Goal: Entertainment & Leisure: Consume media (video, audio)

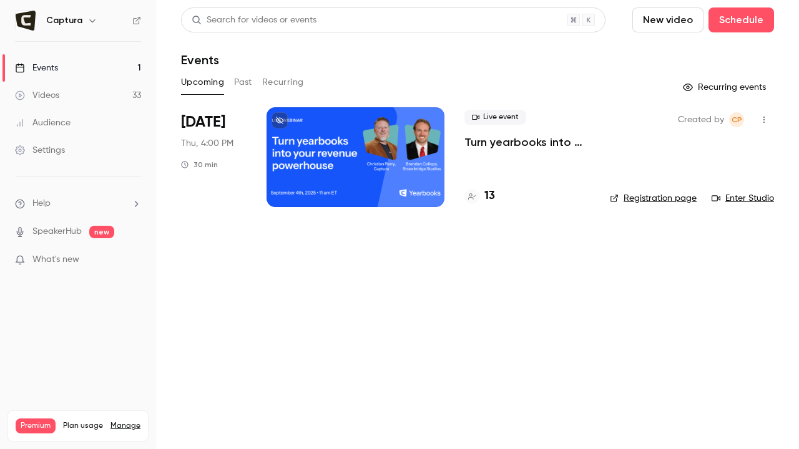
click at [358, 162] on div at bounding box center [355, 157] width 178 height 100
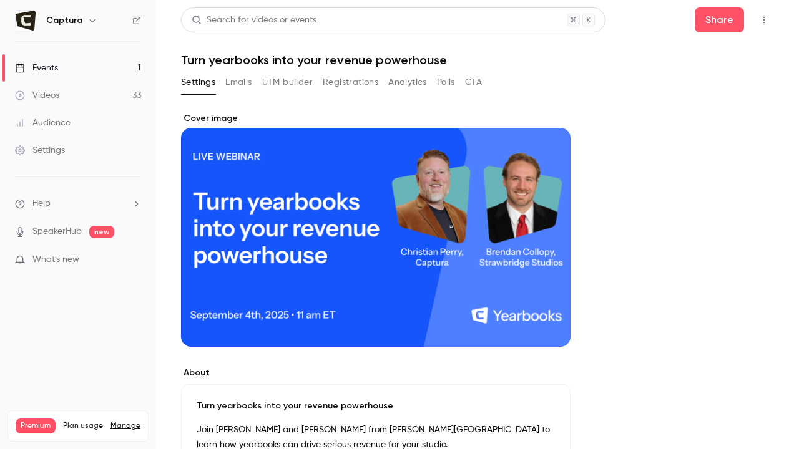
click at [374, 81] on button "Registrations" at bounding box center [351, 82] width 56 height 20
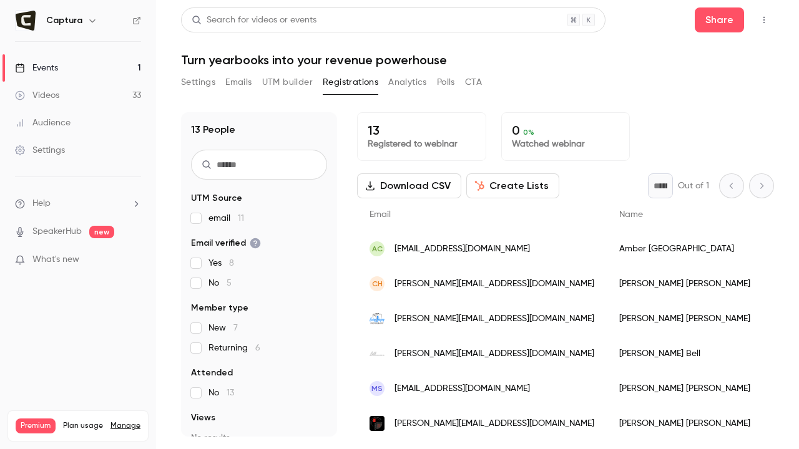
click at [422, 82] on button "Analytics" at bounding box center [407, 82] width 39 height 20
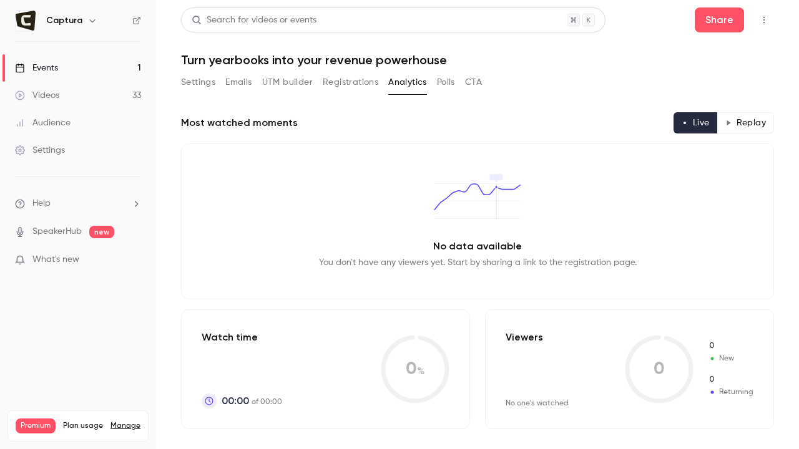
click at [334, 82] on button "Registrations" at bounding box center [351, 82] width 56 height 20
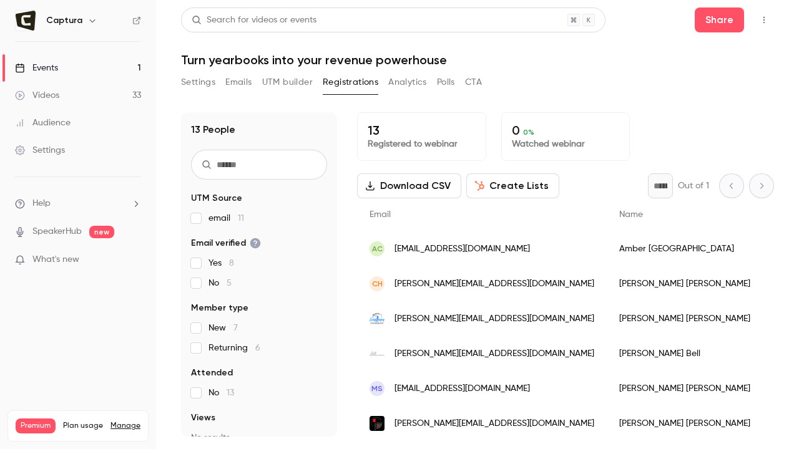
click at [203, 83] on button "Settings" at bounding box center [198, 82] width 34 height 20
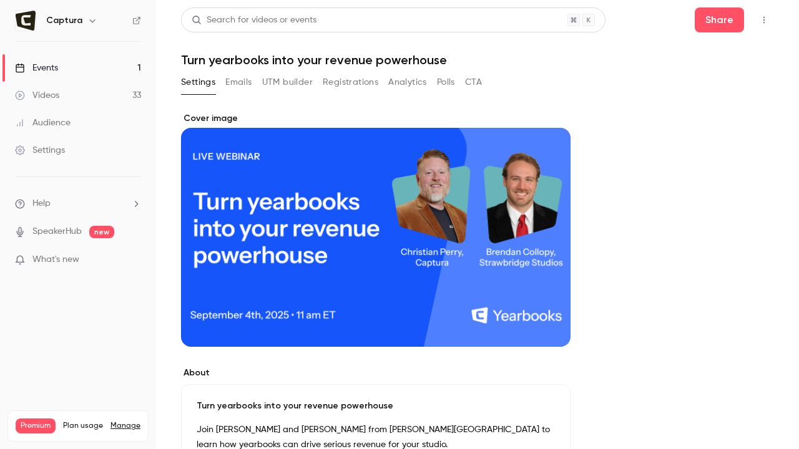
click at [263, 77] on button "UTM builder" at bounding box center [287, 82] width 51 height 20
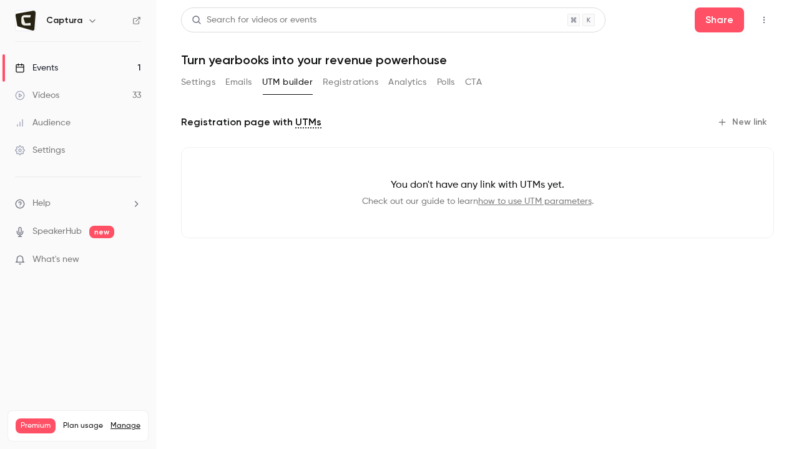
click at [241, 78] on button "Emails" at bounding box center [238, 82] width 26 height 20
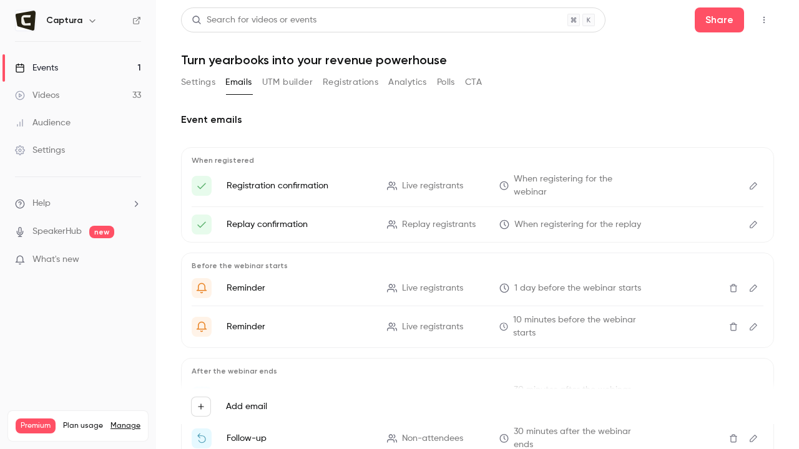
click at [96, 63] on link "Events 1" at bounding box center [78, 67] width 156 height 27
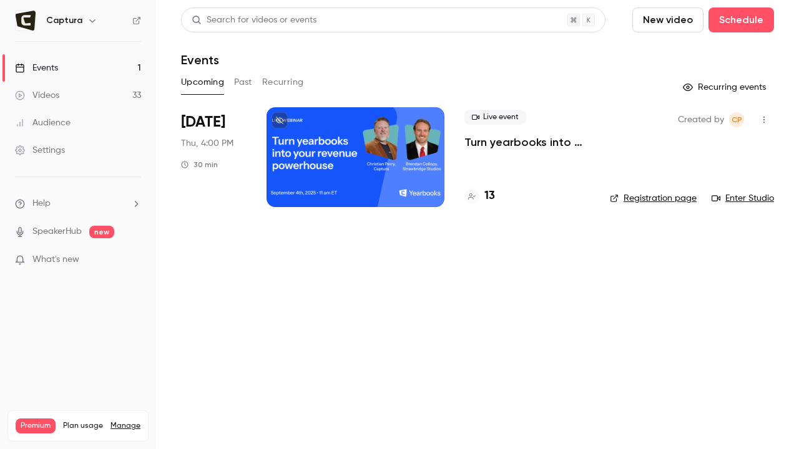
click at [59, 95] on link "Videos 33" at bounding box center [78, 95] width 156 height 27
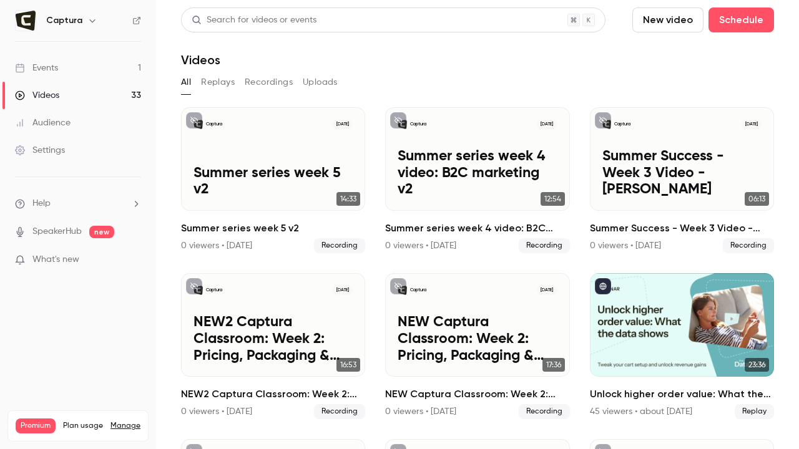
click at [226, 87] on button "Replays" at bounding box center [218, 82] width 34 height 20
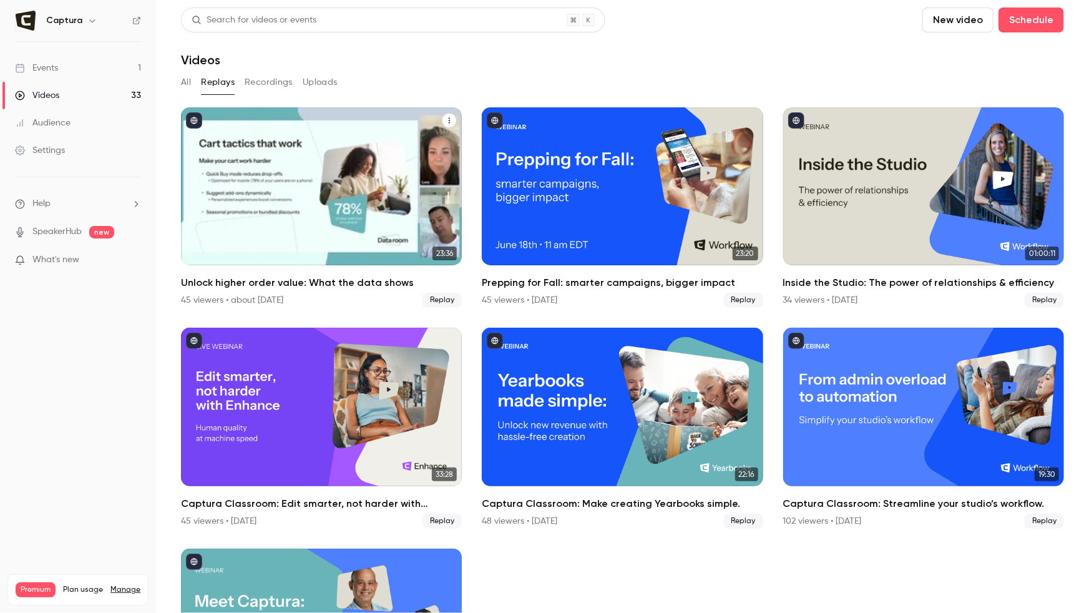
click at [271, 200] on div "Unlock higher order value: What the data shows" at bounding box center [321, 186] width 281 height 158
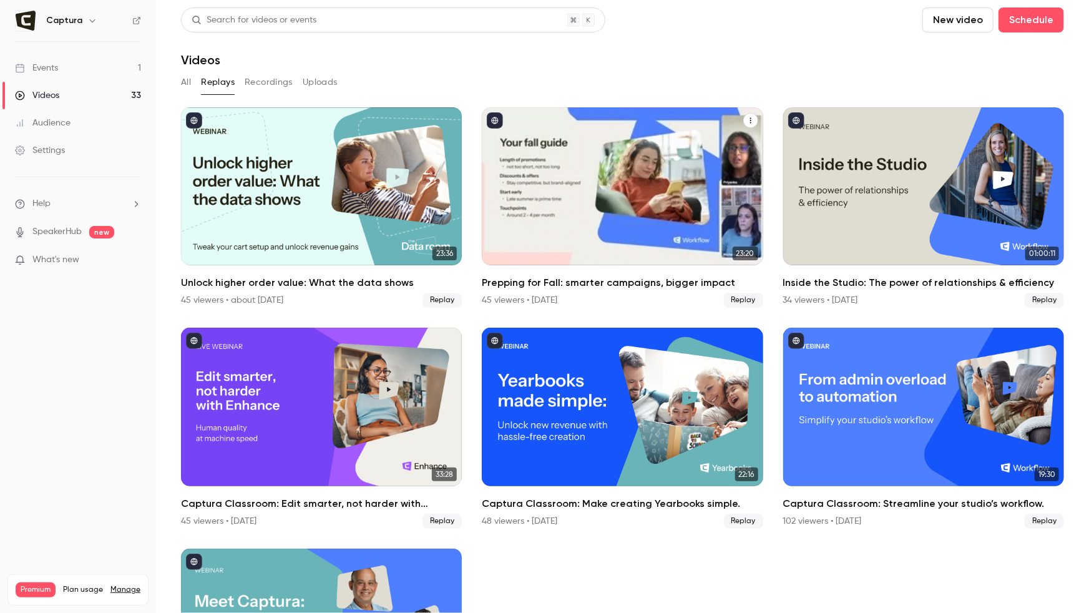
click at [637, 256] on div "Prepping for Fall: smarter campaigns, bigger impact" at bounding box center [622, 186] width 281 height 158
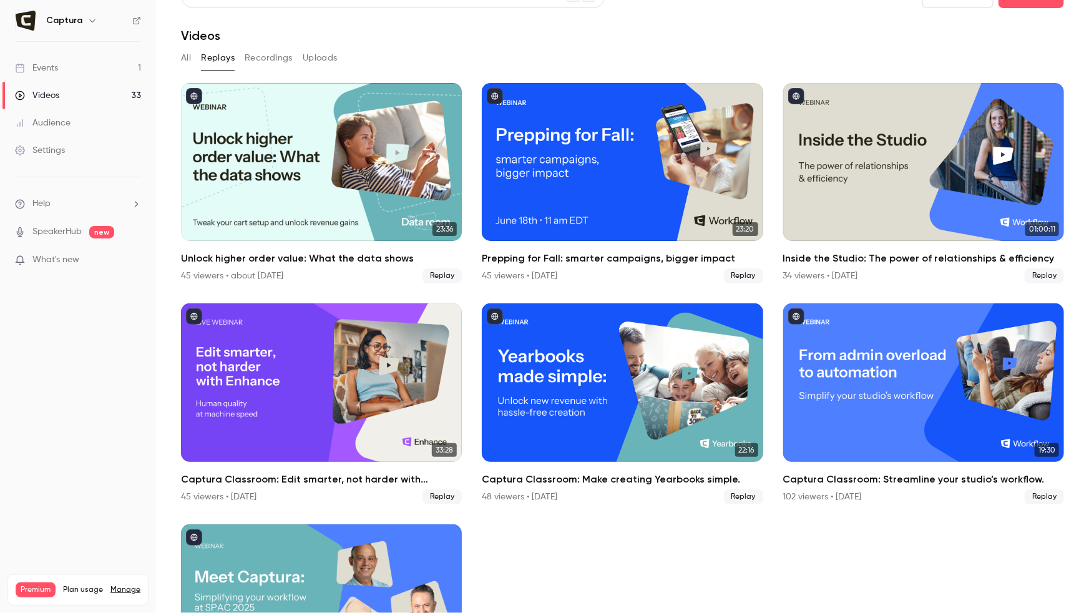
scroll to position [36, 0]
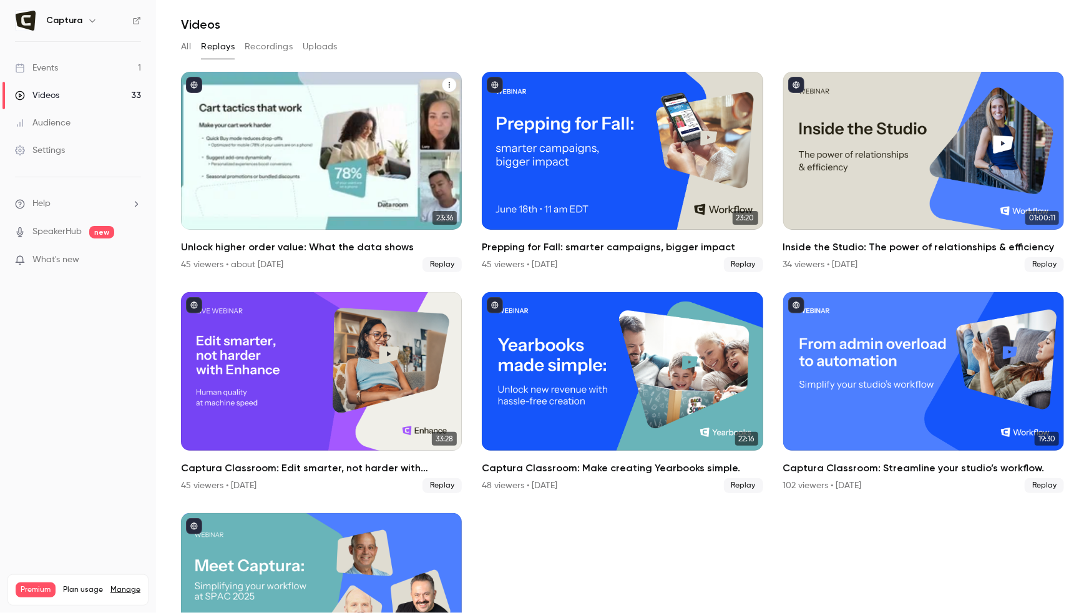
click at [343, 158] on div "Unlock higher order value: What the data shows" at bounding box center [321, 151] width 281 height 158
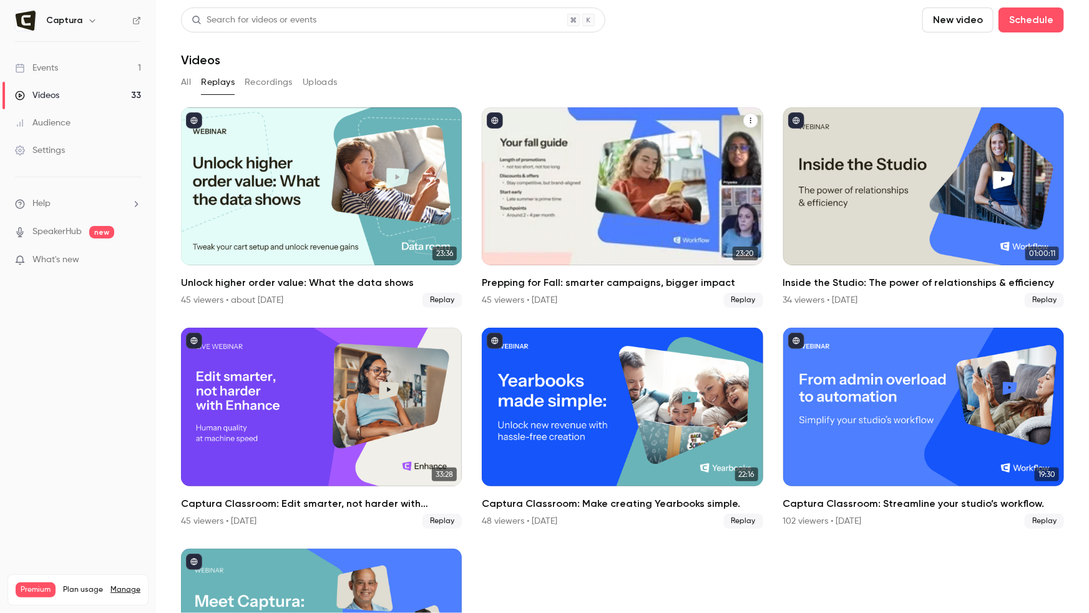
click at [689, 221] on div "Prepping for Fall: smarter campaigns, bigger impact" at bounding box center [622, 186] width 281 height 158
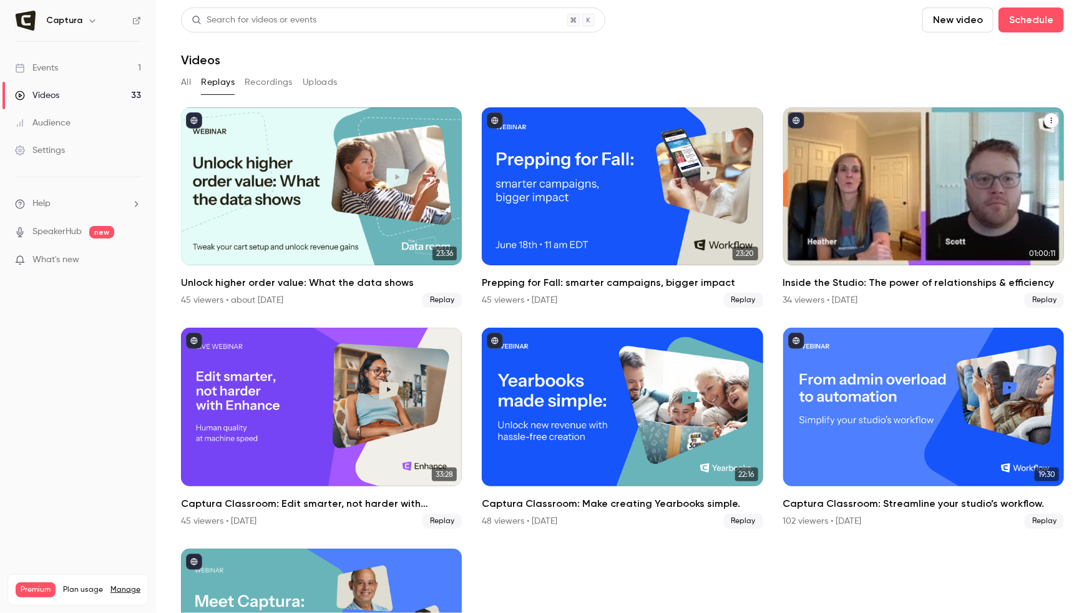
click at [932, 213] on div "Inside the Studio: The power of relationships & efficiency" at bounding box center [923, 186] width 281 height 158
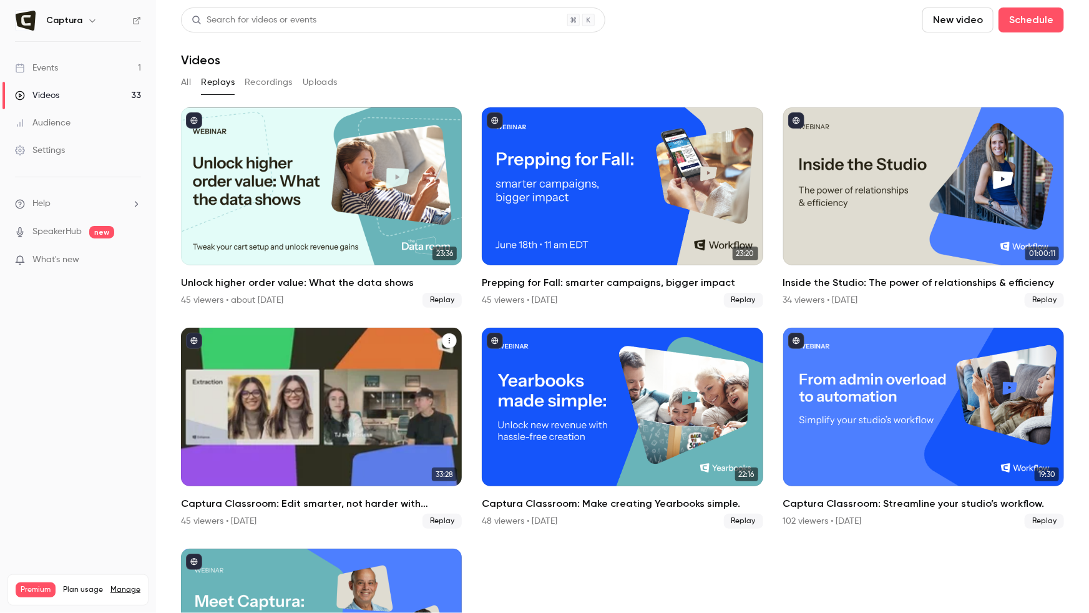
click at [364, 405] on div "Captura Classroom: Edit smarter, not harder with Enhance" at bounding box center [321, 407] width 281 height 158
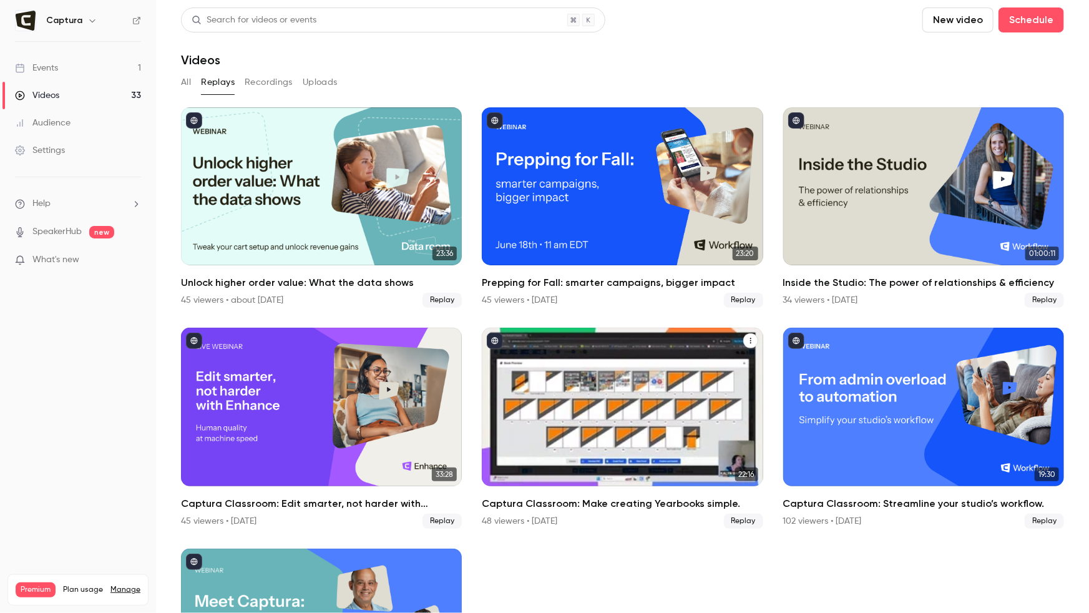
click at [550, 414] on div "Captura Classroom: Make creating Yearbooks simple." at bounding box center [622, 407] width 281 height 158
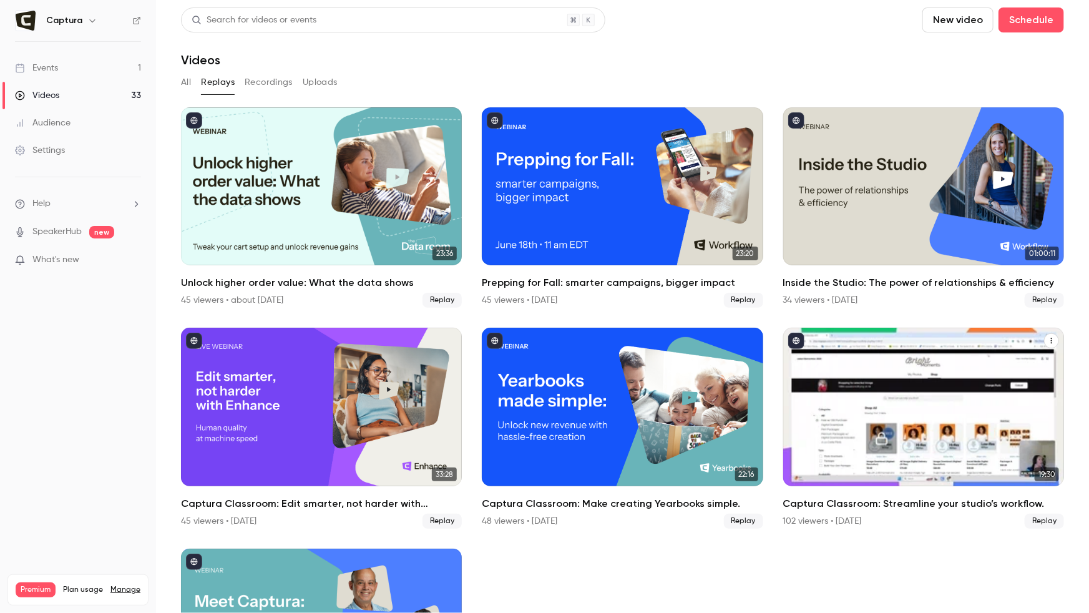
click at [890, 407] on div "Captura Classroom: Streamline your studio’s workflow." at bounding box center [923, 407] width 281 height 158
click at [922, 500] on h2 "Captura Classroom: Streamline your studio’s workflow." at bounding box center [923, 503] width 281 height 15
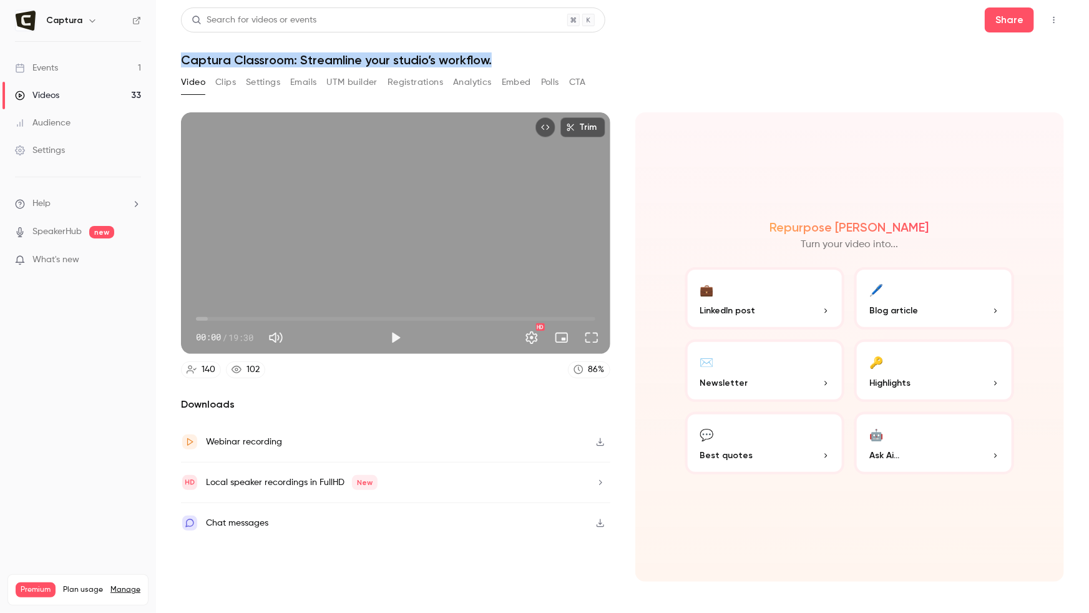
drag, startPoint x: 498, startPoint y: 59, endPoint x: 158, endPoint y: 57, distance: 339.4
click at [158, 57] on main "Search for videos or events Share Captura Classroom: Streamline your studio’s w…" at bounding box center [622, 306] width 933 height 613
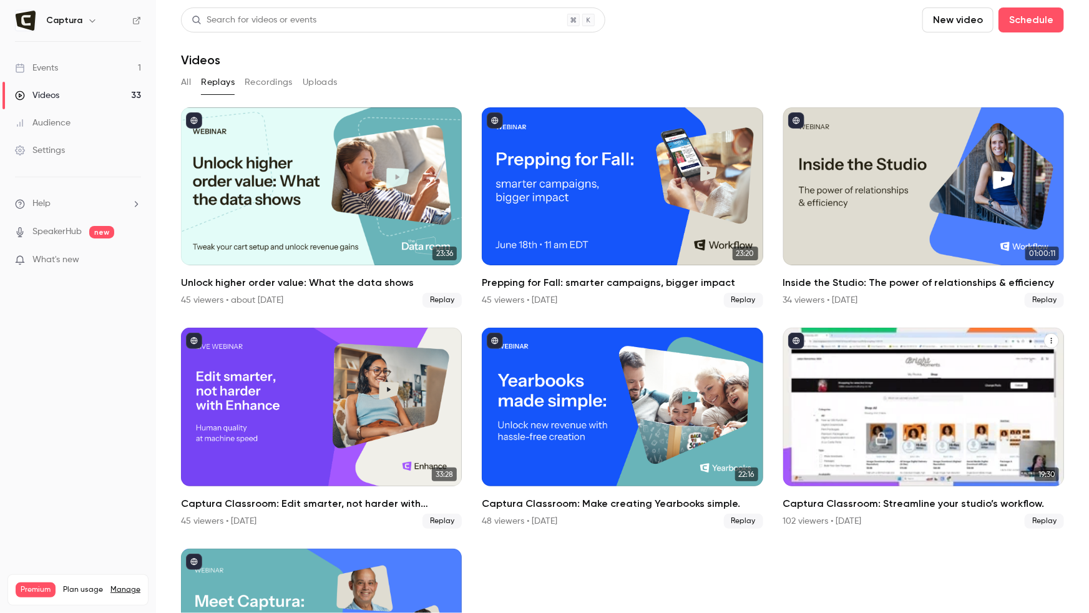
click at [936, 496] on h2 "Captura Classroom: Streamline your studio’s workflow." at bounding box center [923, 503] width 281 height 15
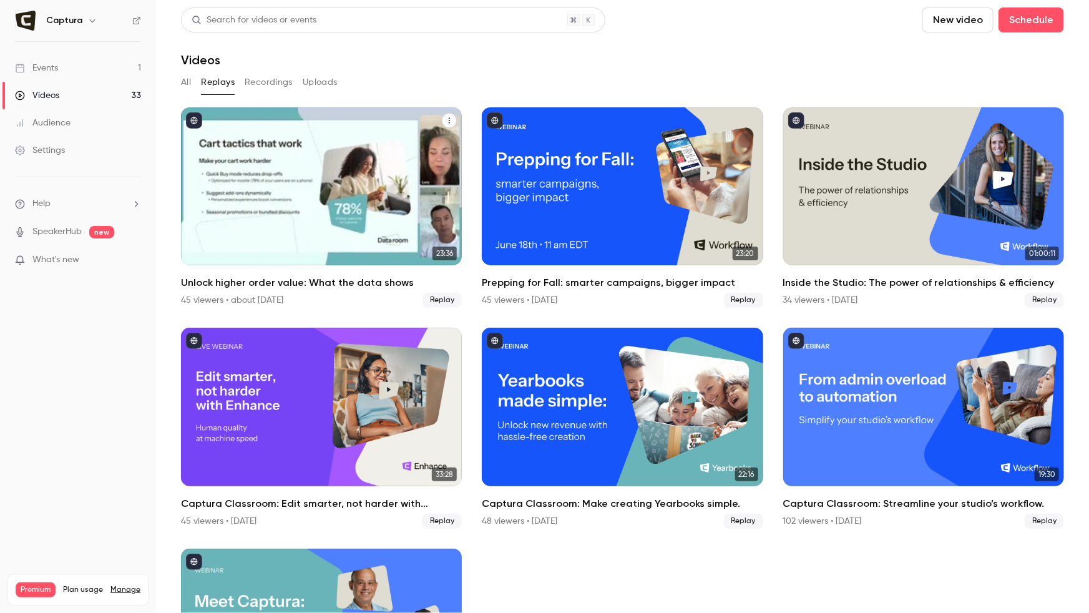
click at [349, 191] on div "Unlock higher order value: What the data shows" at bounding box center [321, 186] width 281 height 158
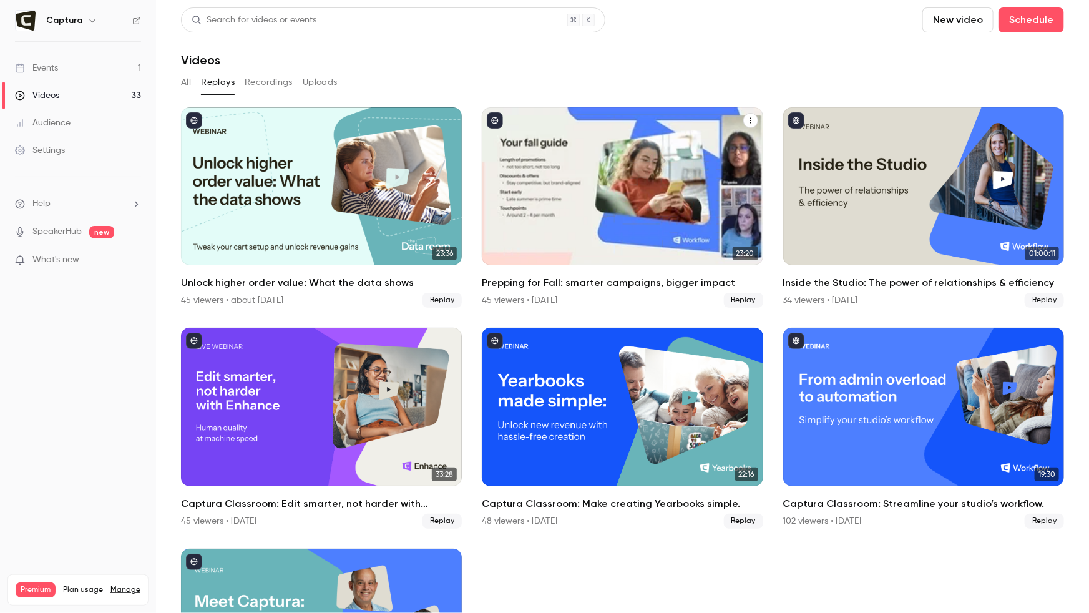
click at [593, 223] on div "Prepping for Fall: smarter campaigns, bigger impact" at bounding box center [622, 186] width 281 height 158
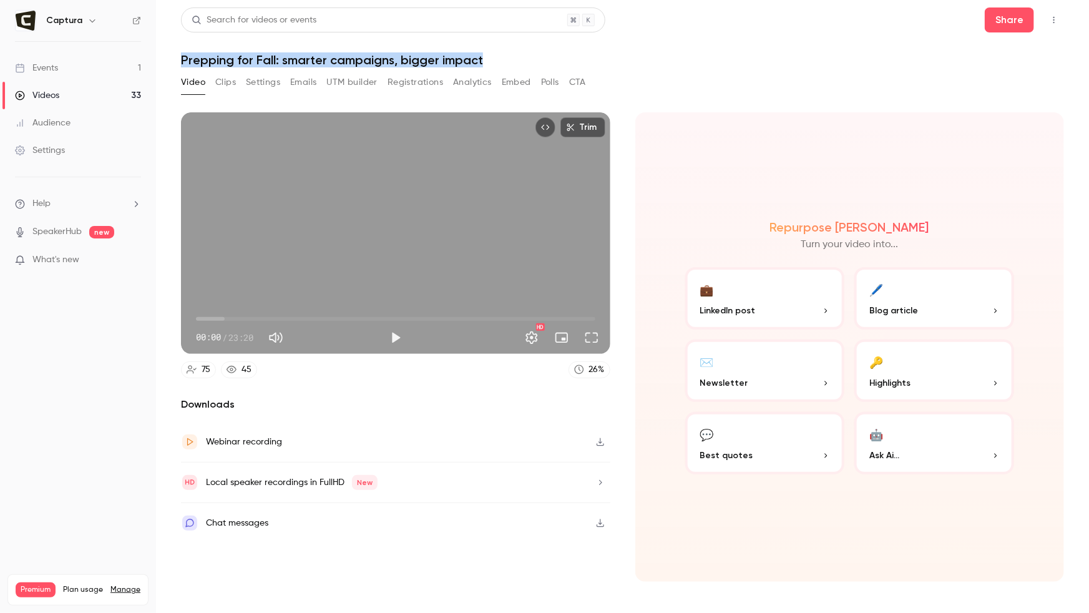
drag, startPoint x: 431, startPoint y: 56, endPoint x: 176, endPoint y: 57, distance: 255.2
click at [176, 57] on main "Search for videos or events Share Prepping for Fall: smarter campaigns, bigger …" at bounding box center [622, 306] width 933 height 613
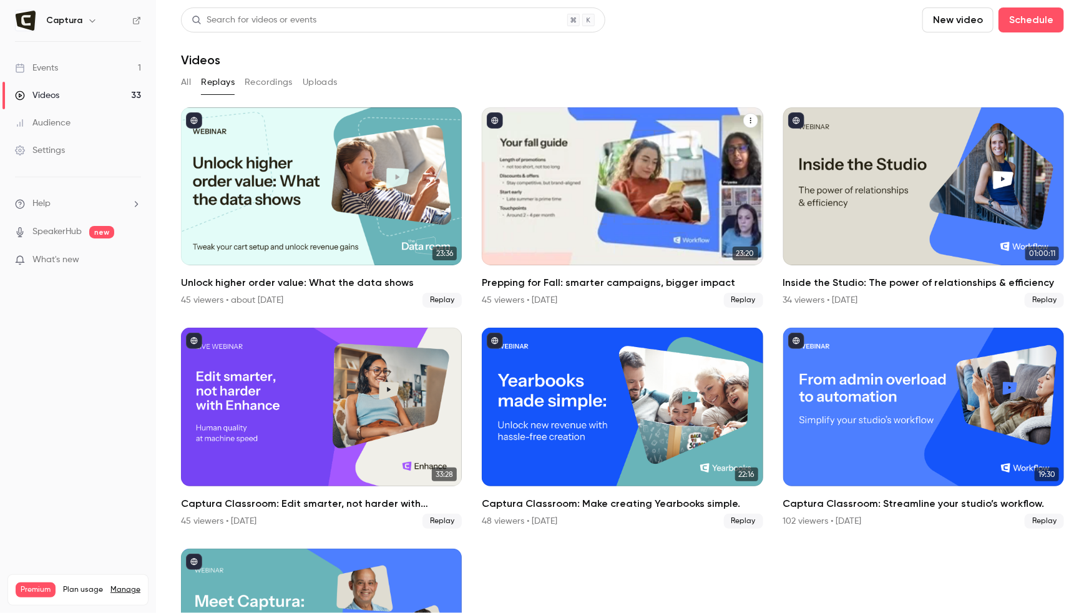
click at [595, 238] on div "Prepping for Fall: smarter campaigns, bigger impact" at bounding box center [622, 186] width 281 height 158
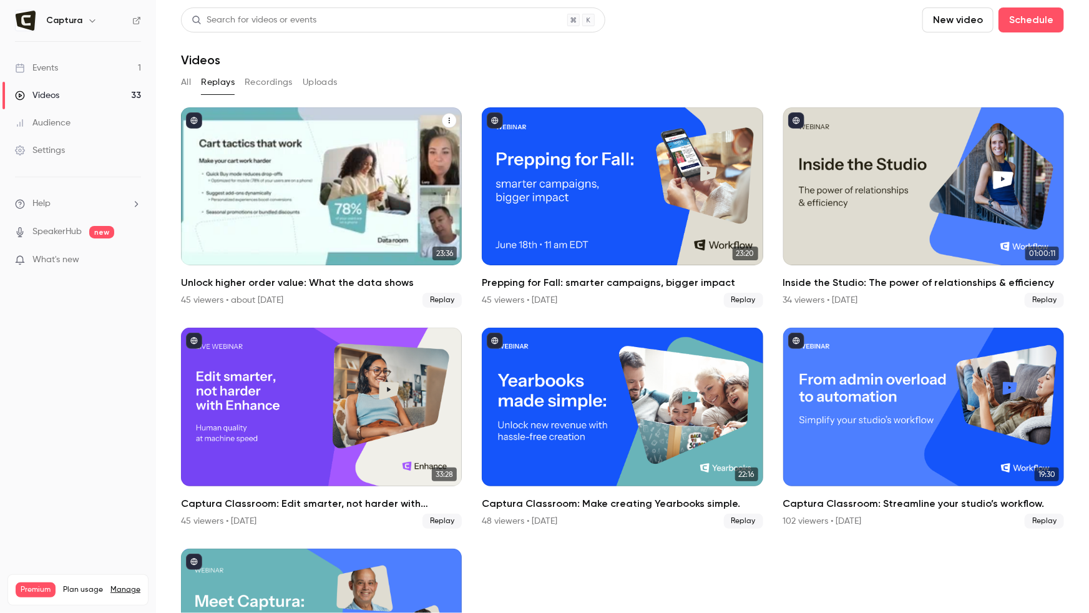
click at [276, 170] on div "Unlock higher order value: What the data shows" at bounding box center [321, 186] width 281 height 158
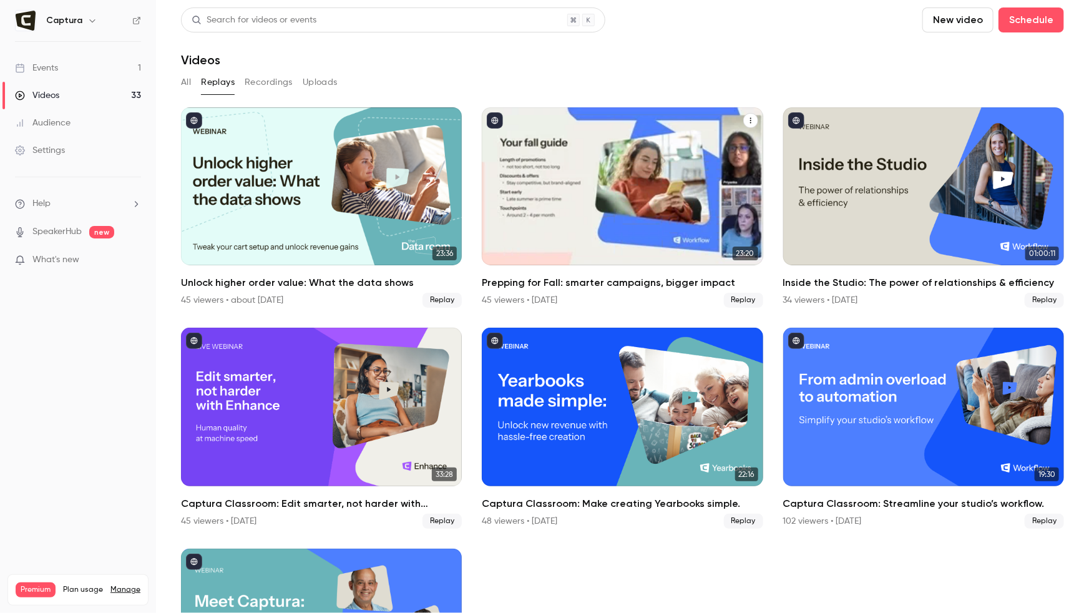
click at [568, 209] on div "Prepping for Fall: smarter campaigns, bigger impact" at bounding box center [622, 186] width 281 height 158
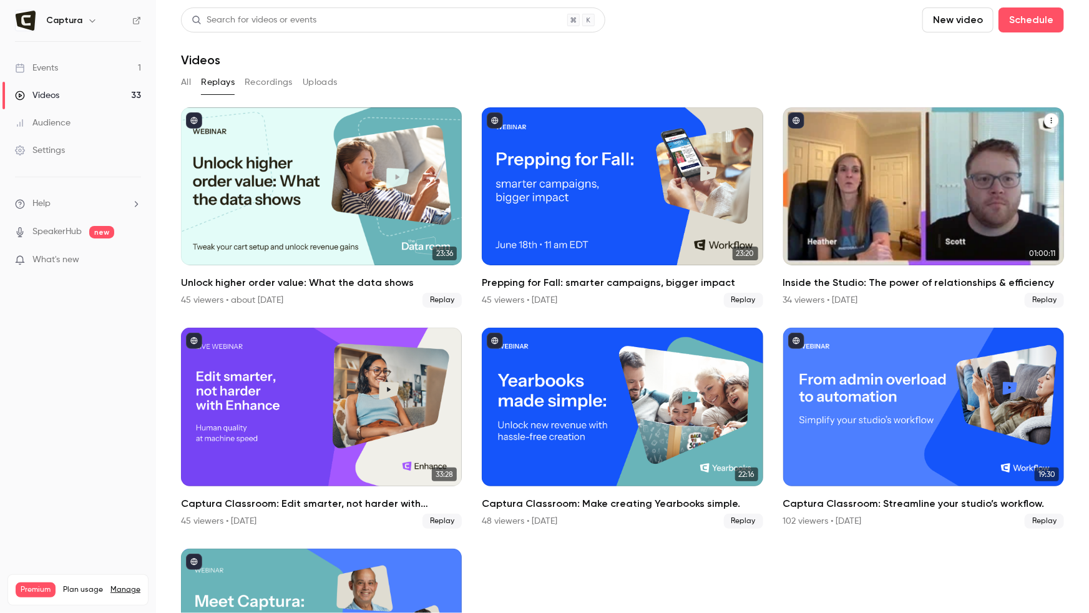
click at [882, 197] on div "Inside the Studio: The power of relationships & efficiency" at bounding box center [923, 186] width 281 height 158
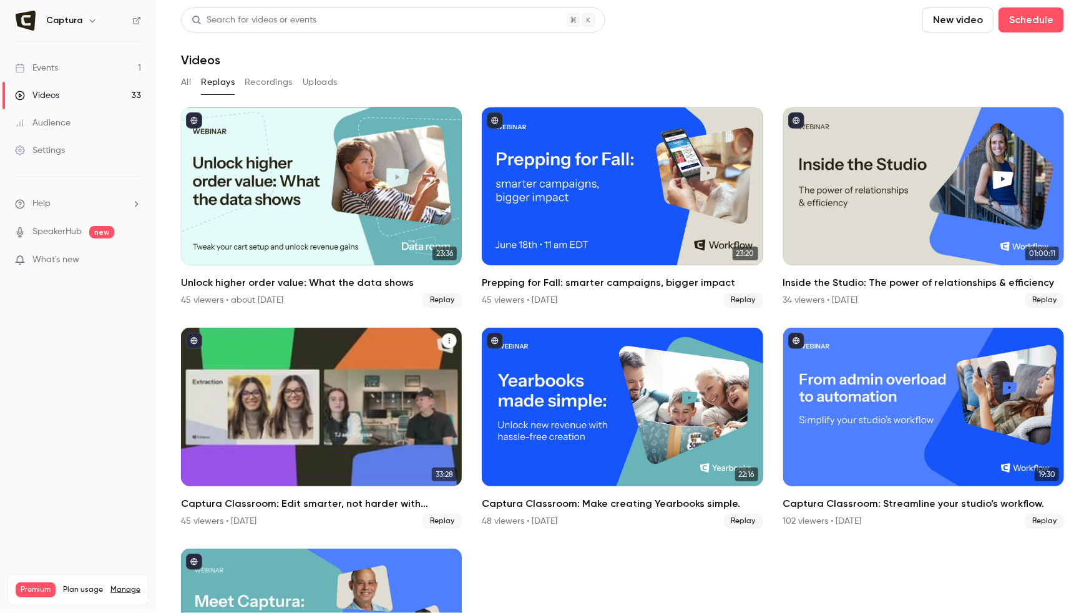
click at [236, 364] on div "Captura Classroom: Edit smarter, not harder with Enhance" at bounding box center [321, 407] width 281 height 158
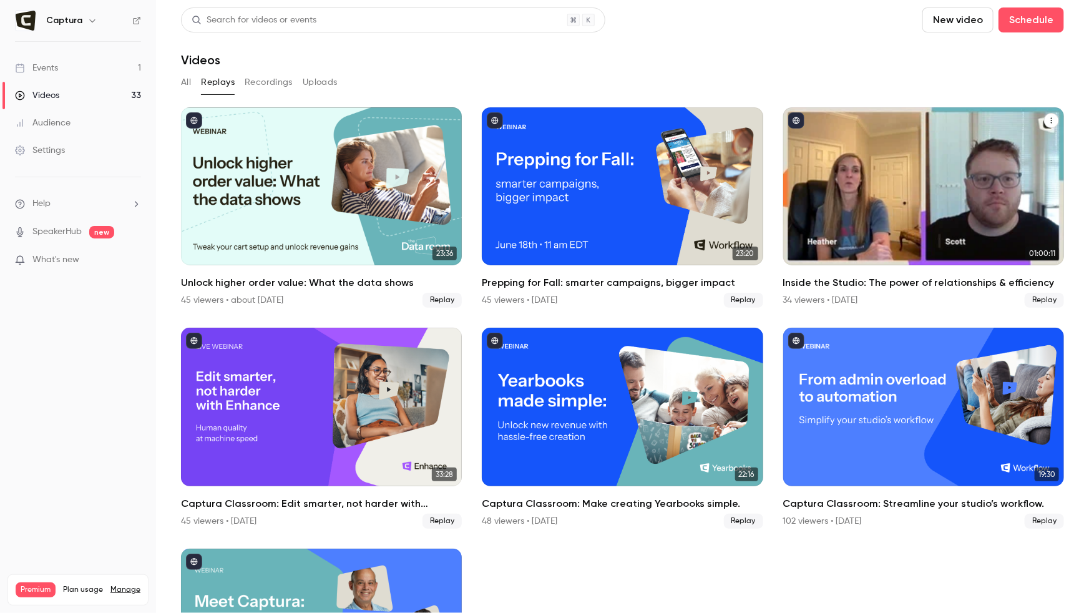
click at [965, 212] on div "Inside the Studio: The power of relationships & efficiency" at bounding box center [923, 186] width 281 height 158
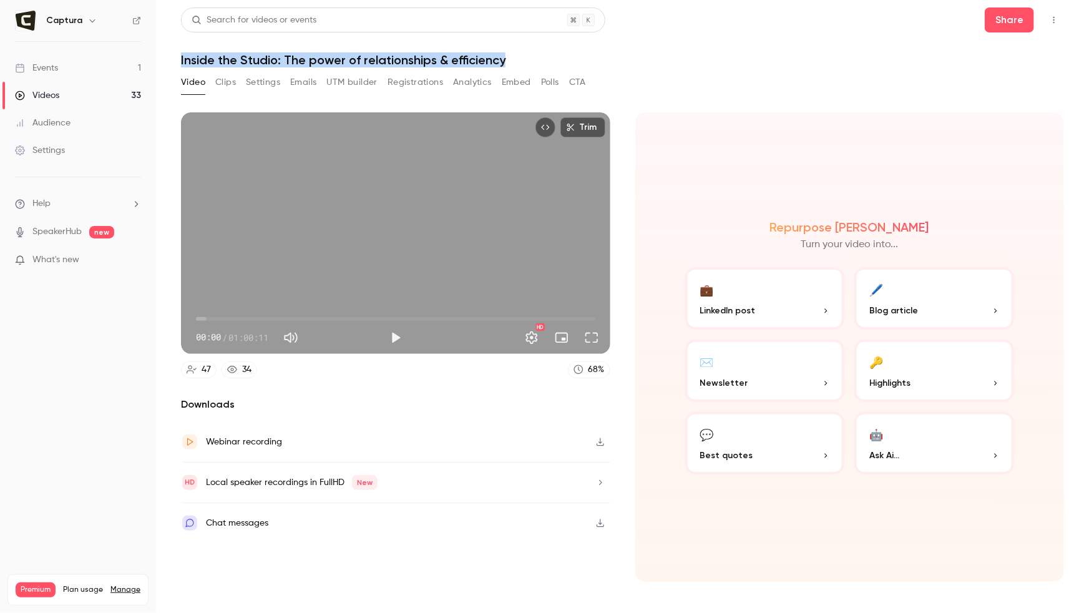
drag, startPoint x: 527, startPoint y: 54, endPoint x: 162, endPoint y: 59, distance: 365.0
click at [162, 59] on main "Search for videos or events Share Inside the Studio: The power of relationships…" at bounding box center [622, 306] width 933 height 613
